Goal: Task Accomplishment & Management: Manage account settings

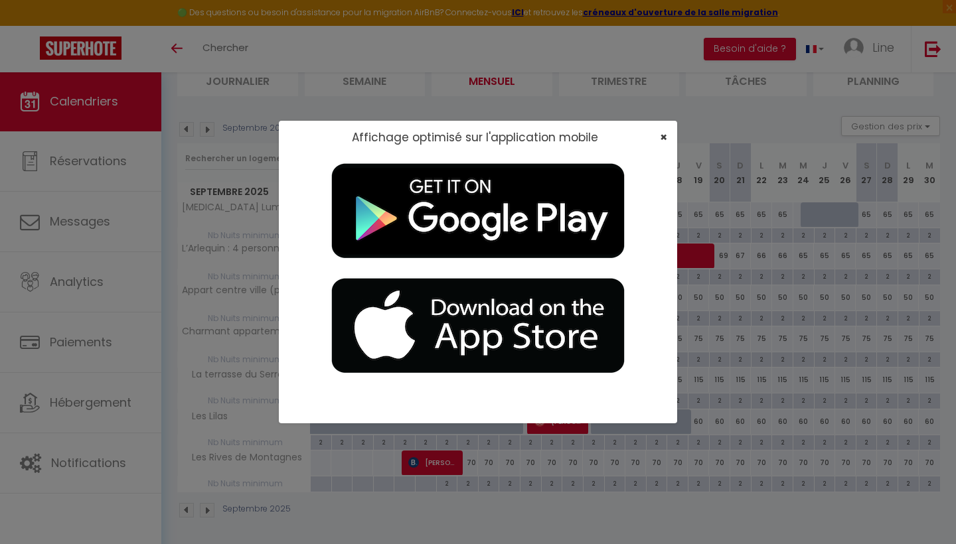
click at [664, 139] on span "×" at bounding box center [663, 137] width 7 height 17
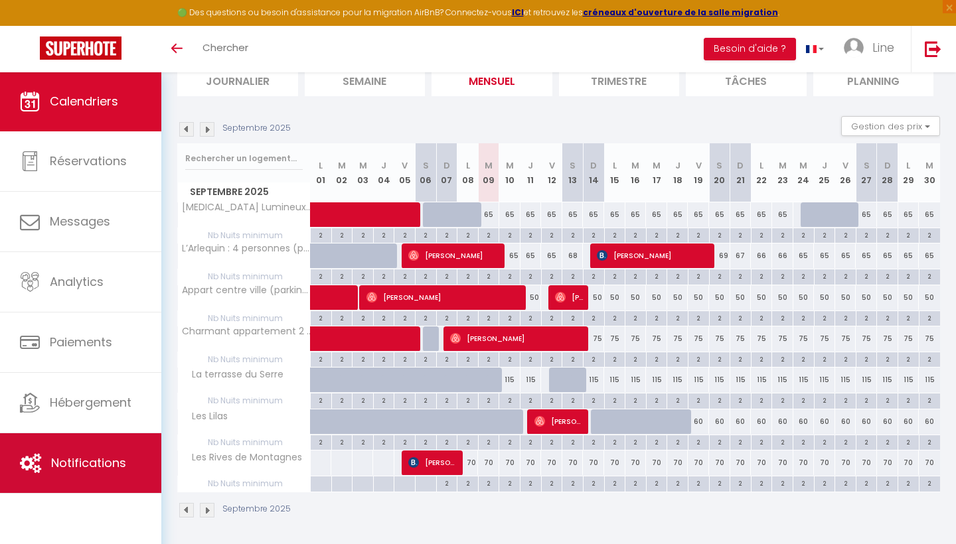
click at [84, 470] on span "Notifications" at bounding box center [88, 463] width 75 height 17
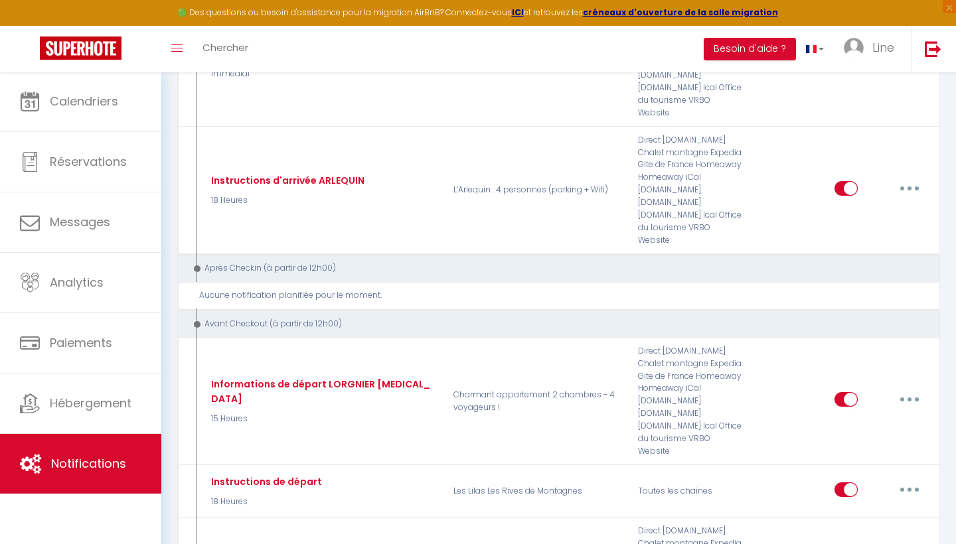
scroll to position [1262, 0]
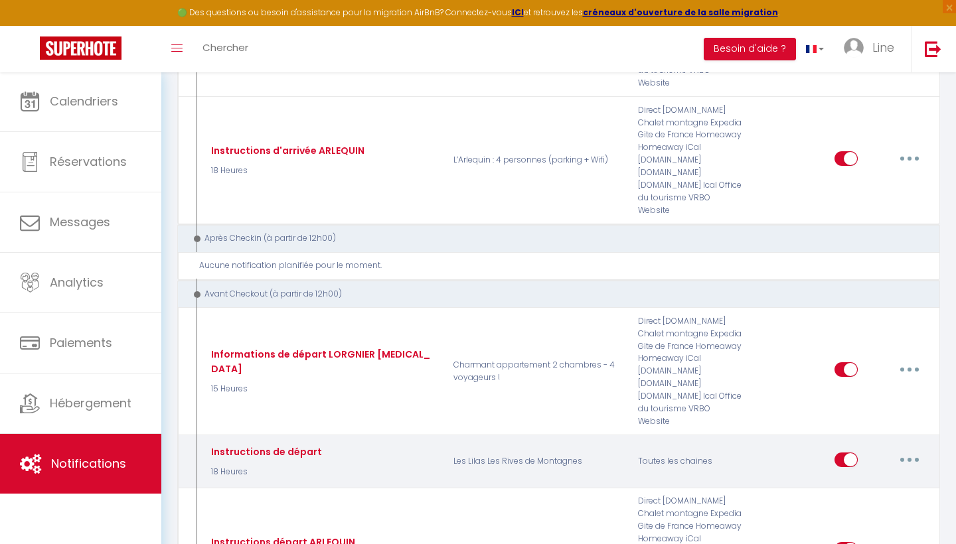
click at [912, 449] on button "button" at bounding box center [909, 459] width 37 height 21
click at [868, 478] on link "Editer" at bounding box center [875, 489] width 98 height 23
type input "Instructions de départ"
select select "4"
select select "18 Heures"
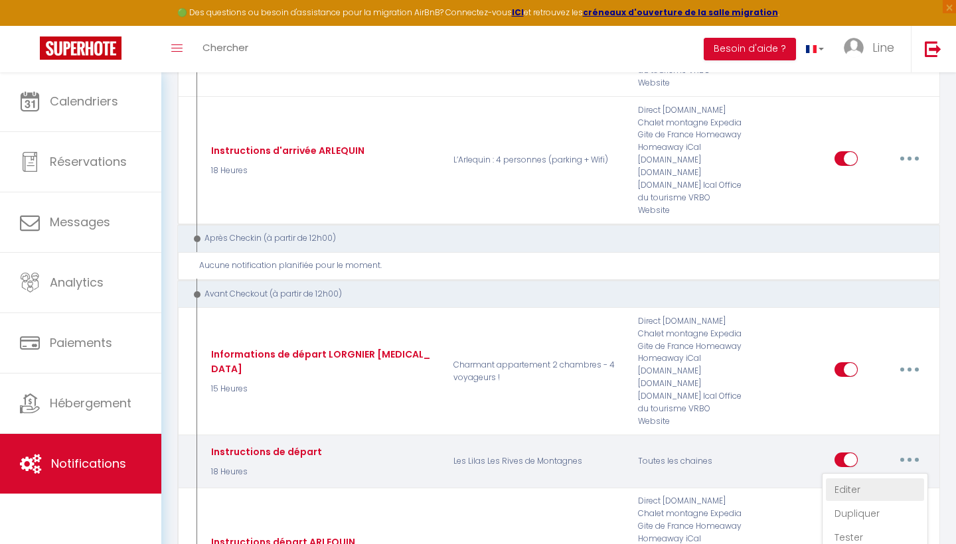
select select "if_deposit_is_paid"
checkbox input "true"
checkbox input "false"
radio input "true"
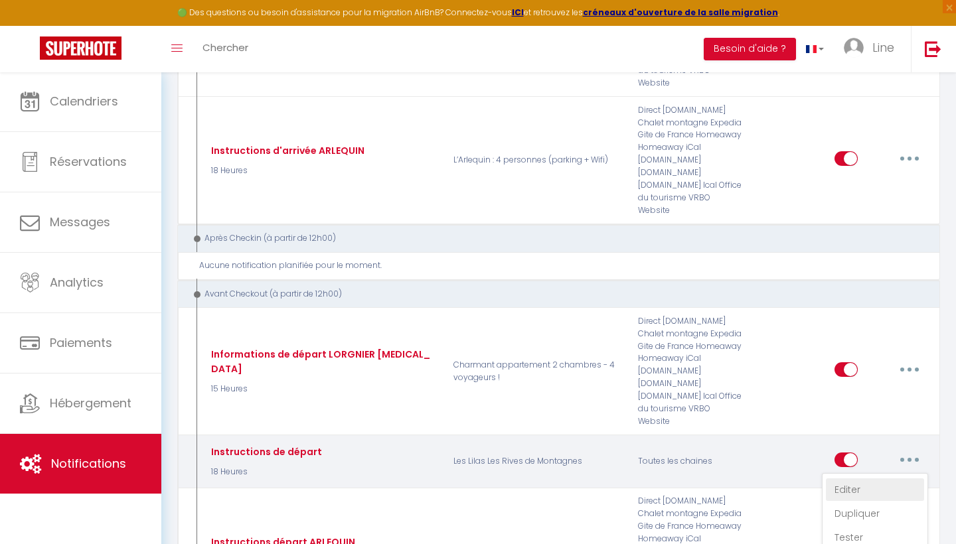
type input "Instruction de départ Lilas 1"
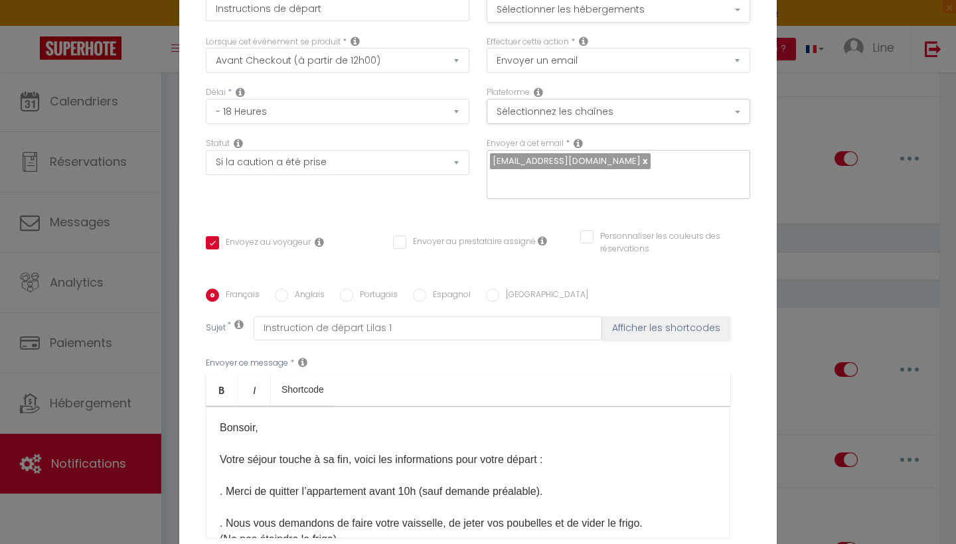
click at [566, 11] on button "Sélectionner les hébergements" at bounding box center [617, 9] width 263 height 25
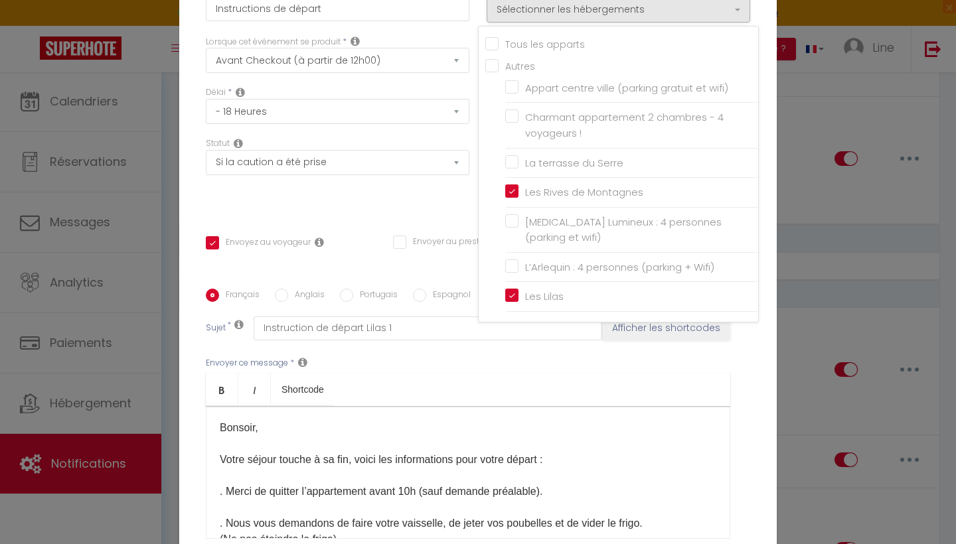
click at [441, 206] on div "Statut Aucun Si la réservation est payée Si réservation non payée Si la caution…" at bounding box center [337, 174] width 281 height 75
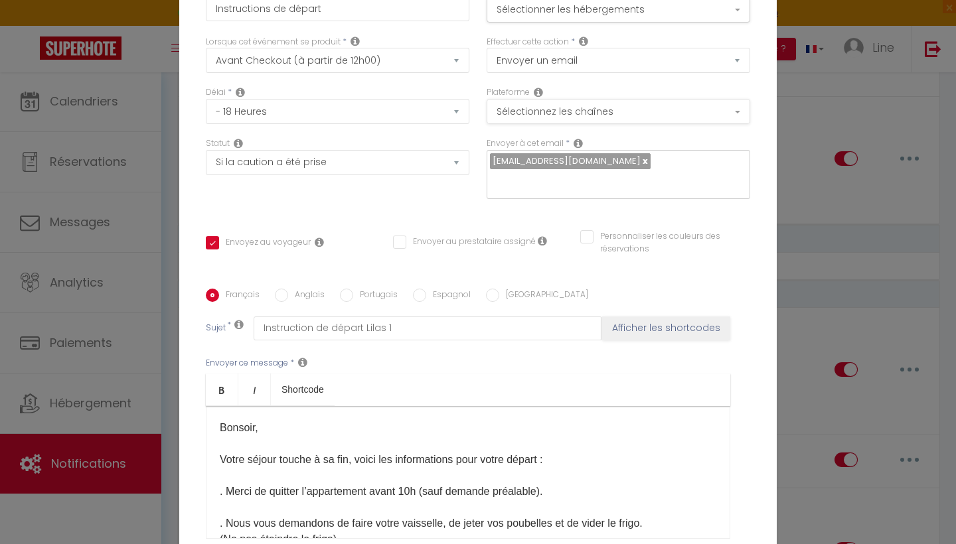
click at [526, 111] on button "Sélectionnez les chaînes" at bounding box center [617, 111] width 263 height 25
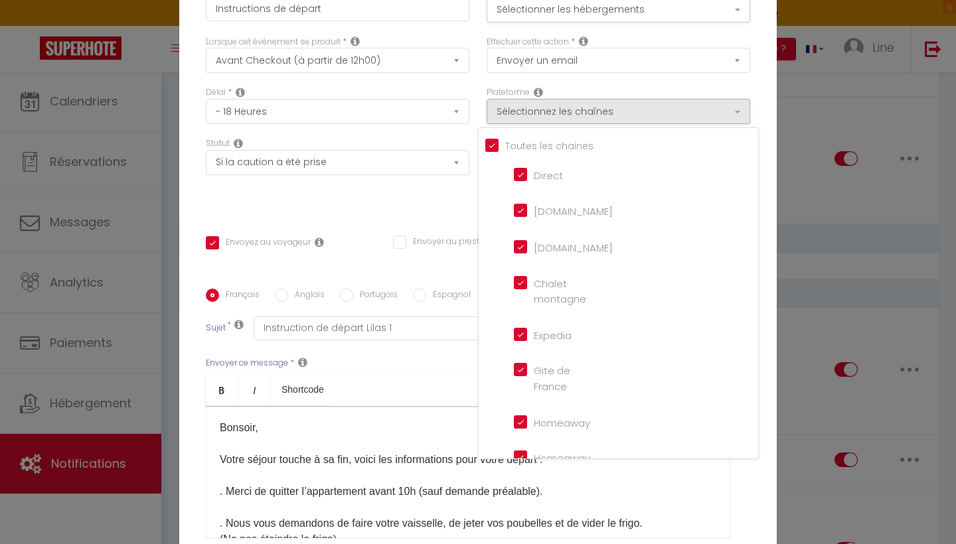
click at [533, 215] on input "[DOMAIN_NAME]" at bounding box center [552, 209] width 76 height 13
checkbox input "false"
checkbox input "true"
checkbox input "false"
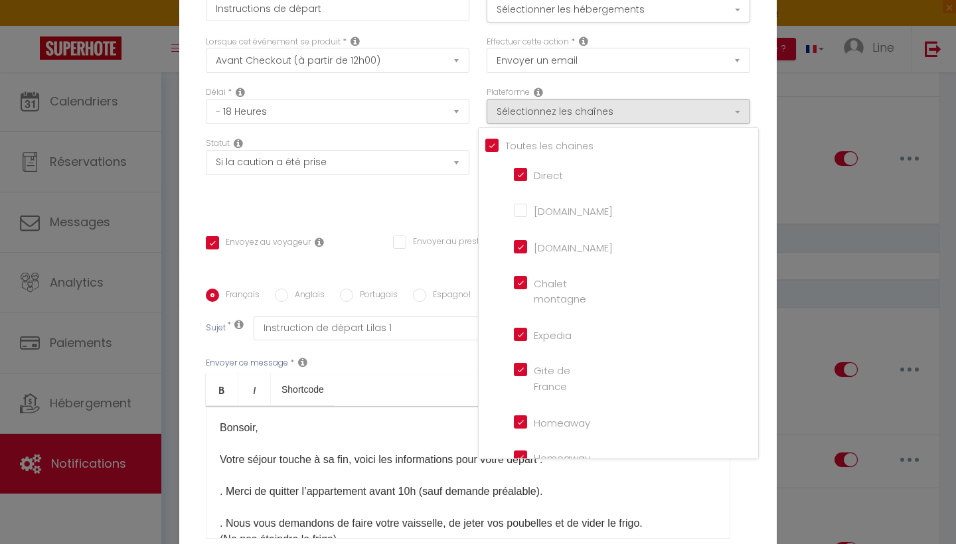
checkbox input "false"
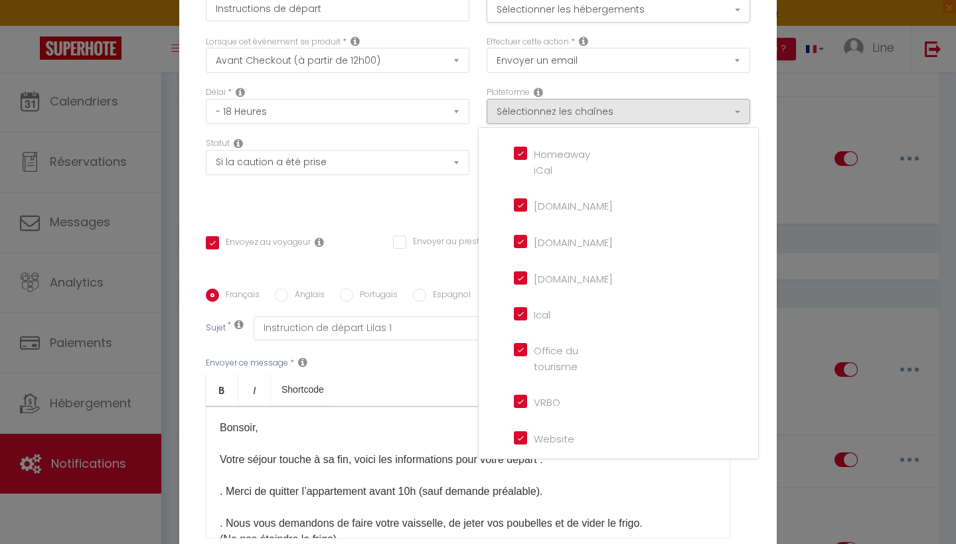
scroll to position [303, 0]
click at [452, 208] on div "Statut Aucun Si la réservation est payée Si réservation non payée Si la caution…" at bounding box center [337, 174] width 281 height 75
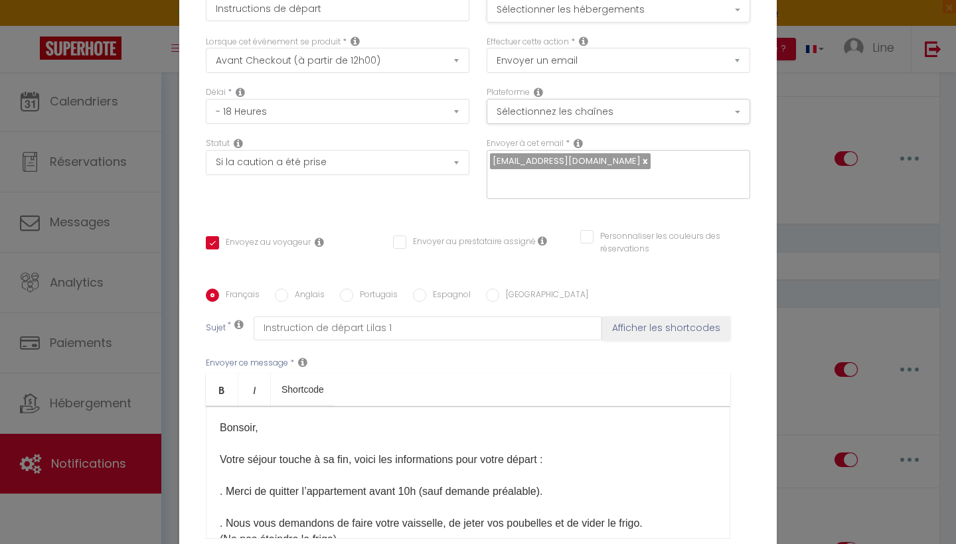
click at [541, 13] on button "Sélectionner les hébergements" at bounding box center [617, 9] width 263 height 25
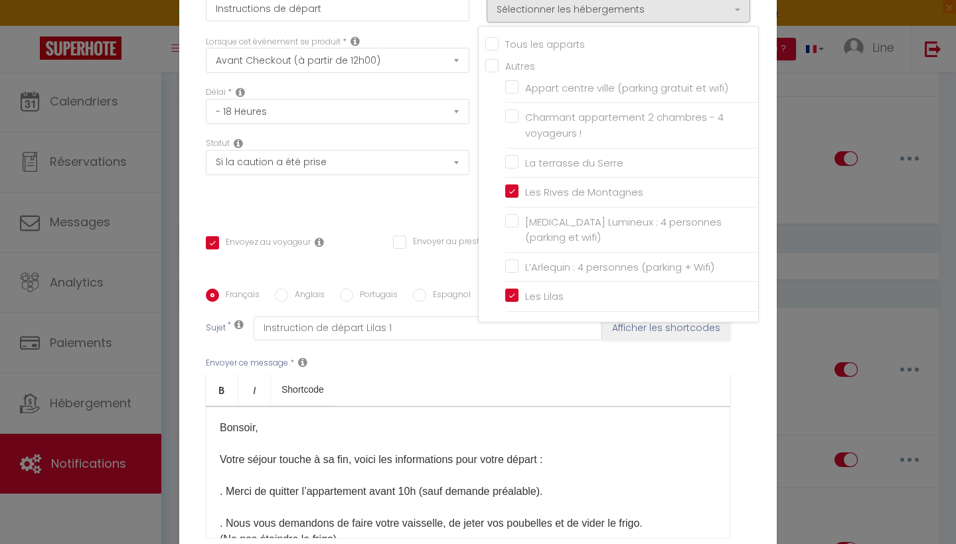
click at [445, 212] on div "Statut Aucun Si la réservation est payée Si réservation non payée Si la caution…" at bounding box center [337, 174] width 281 height 75
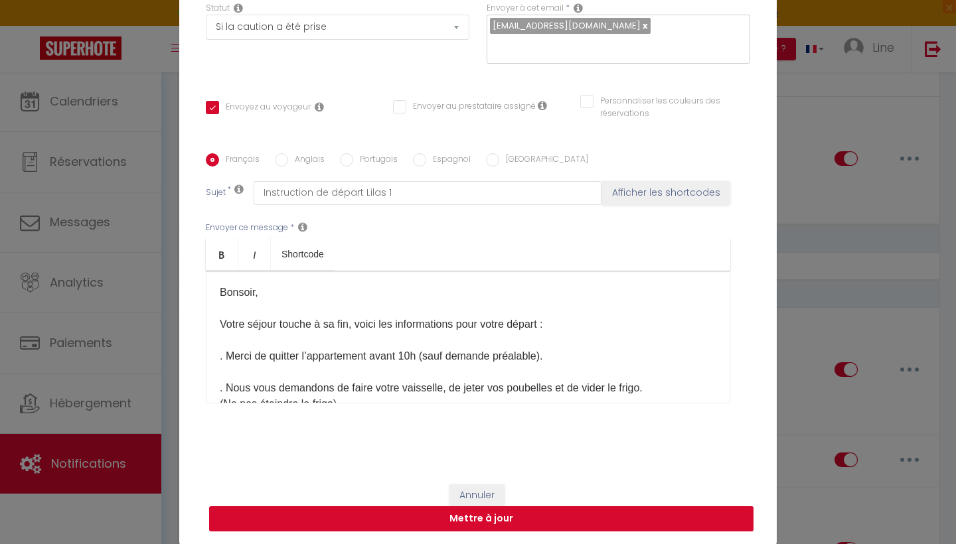
click at [386, 516] on button "Mettre à jour" at bounding box center [481, 518] width 544 height 25
checkbox input "true"
checkbox input "false"
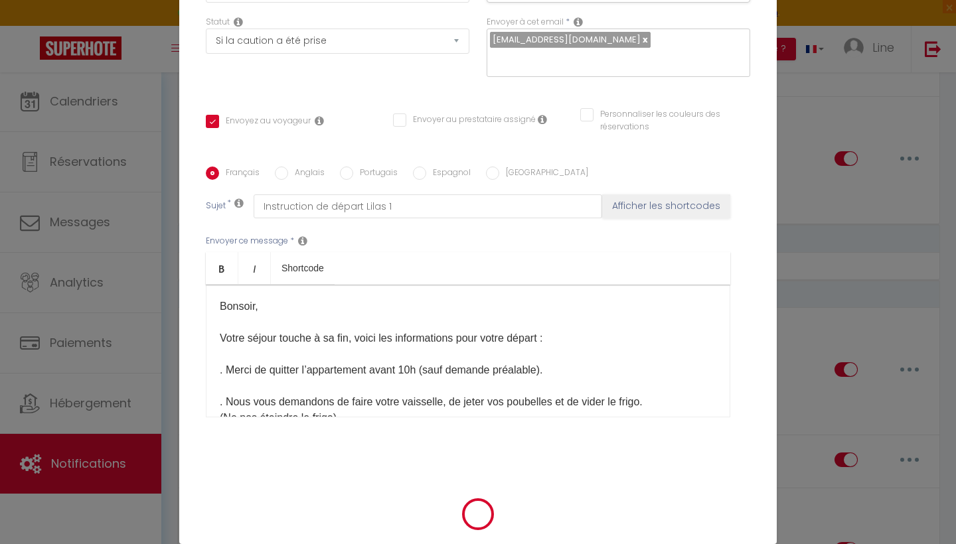
scroll to position [129, 0]
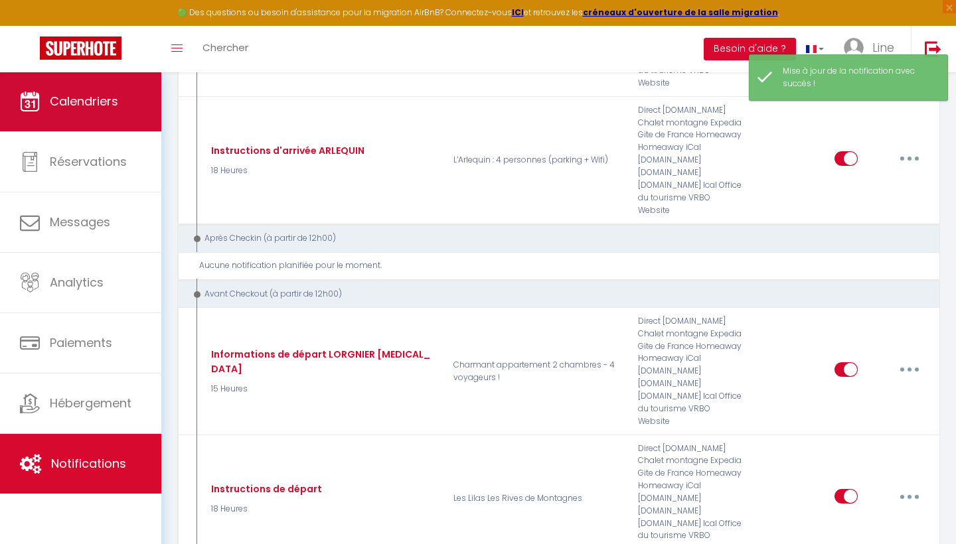
click at [104, 98] on span "Calendriers" at bounding box center [84, 101] width 68 height 17
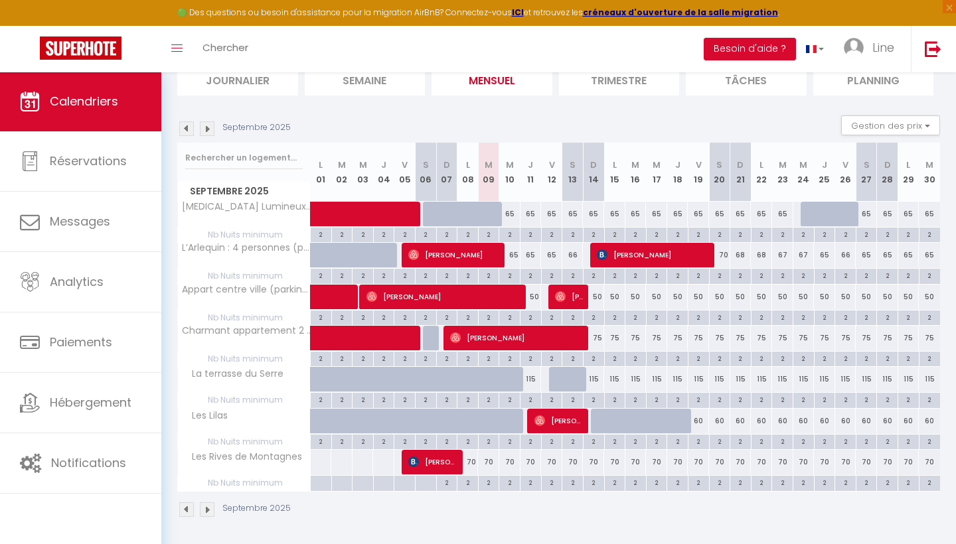
scroll to position [156, 0]
